Goal: Find specific page/section: Find specific page/section

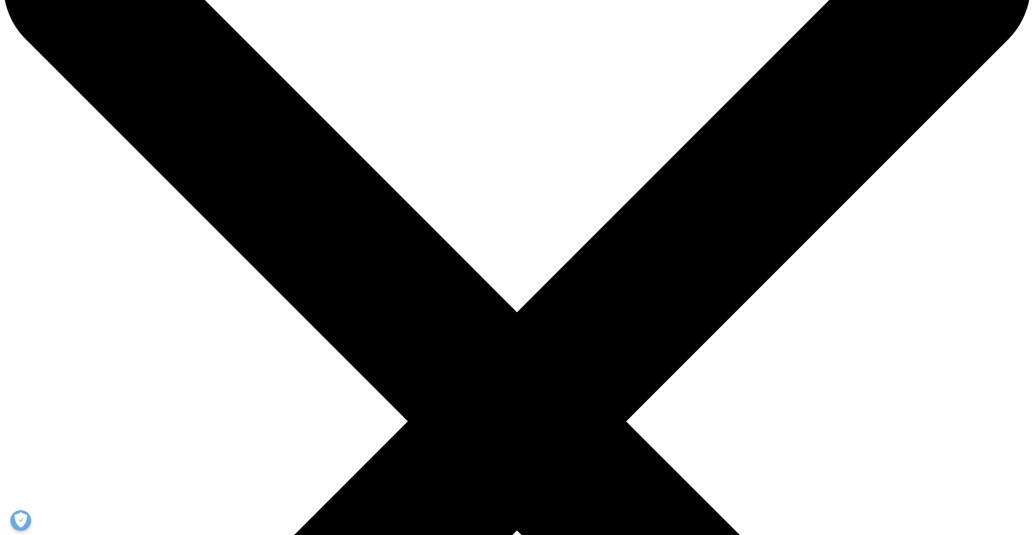
scroll to position [124, 0]
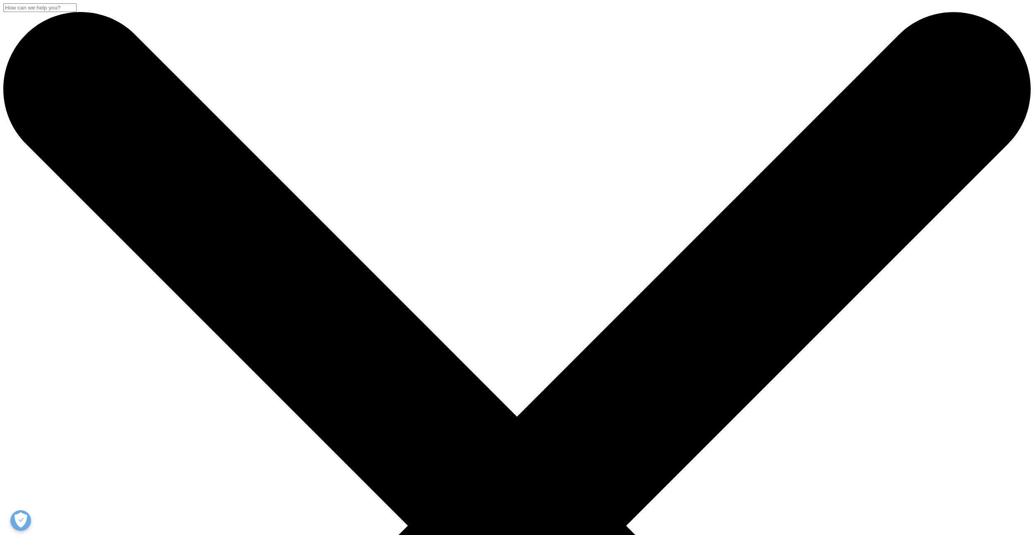
click at [123, 360] on link "Information for Members of the Public" at bounding box center [71, 356] width 103 height 7
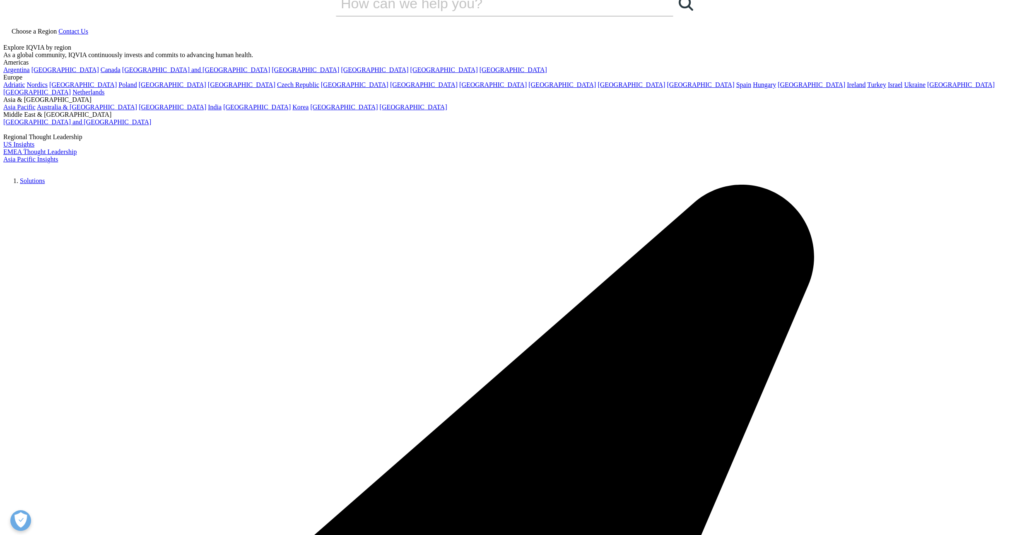
scroll to position [41, 0]
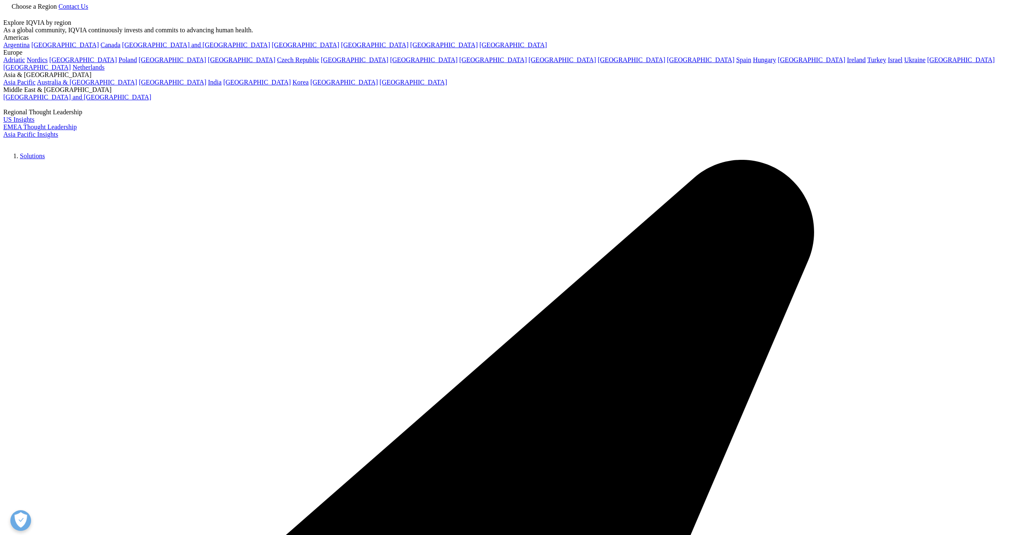
click at [604, 51] on h2 "Locations" at bounding box center [517, 52] width 489 height 31
